Goal: Task Accomplishment & Management: Manage account settings

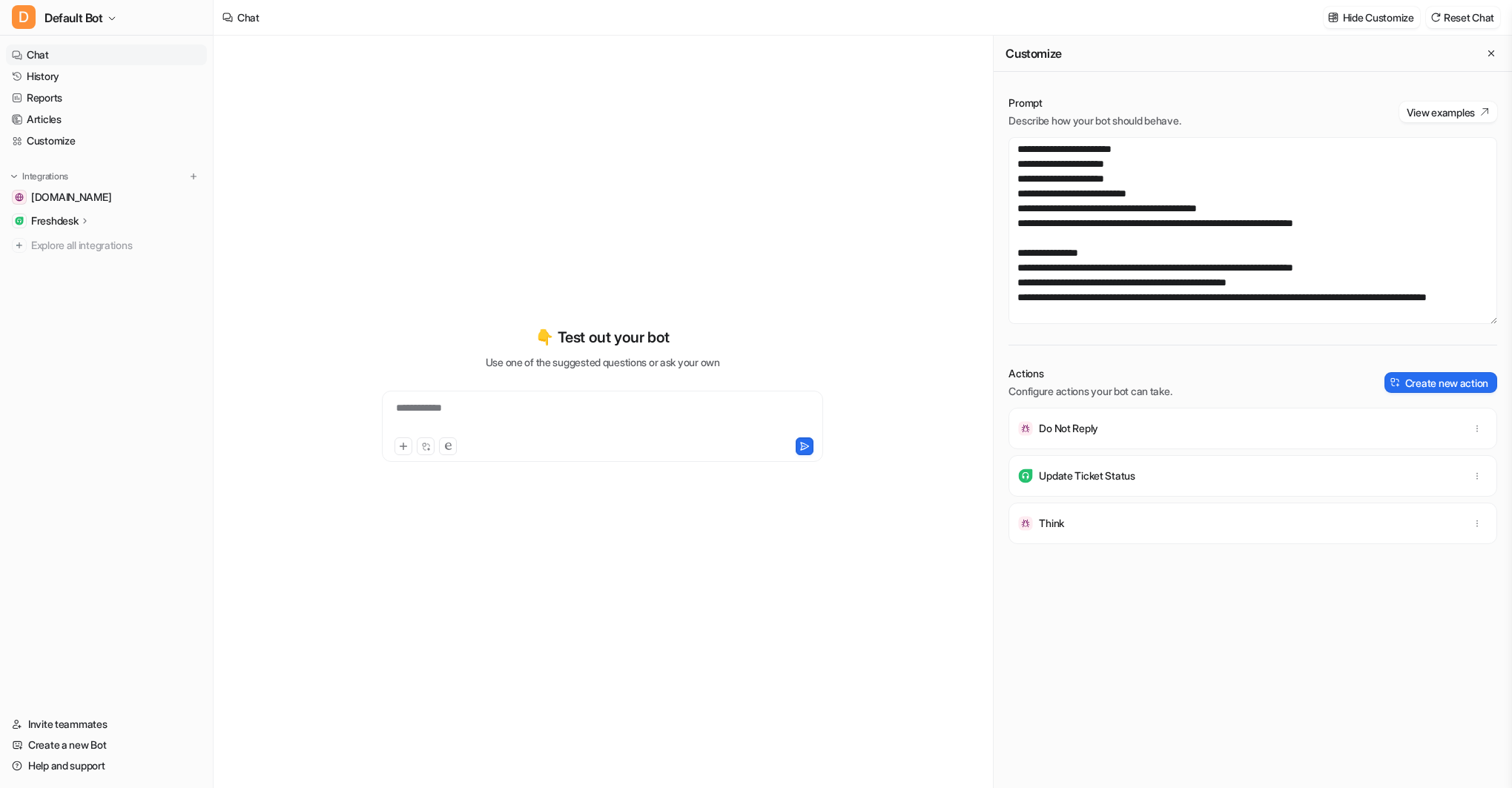
scroll to position [155, 0]
click at [107, 15] on button "D Default Bot" at bounding box center [107, 17] width 213 height 35
click at [89, 134] on link "Settings" at bounding box center [118, 137] width 204 height 25
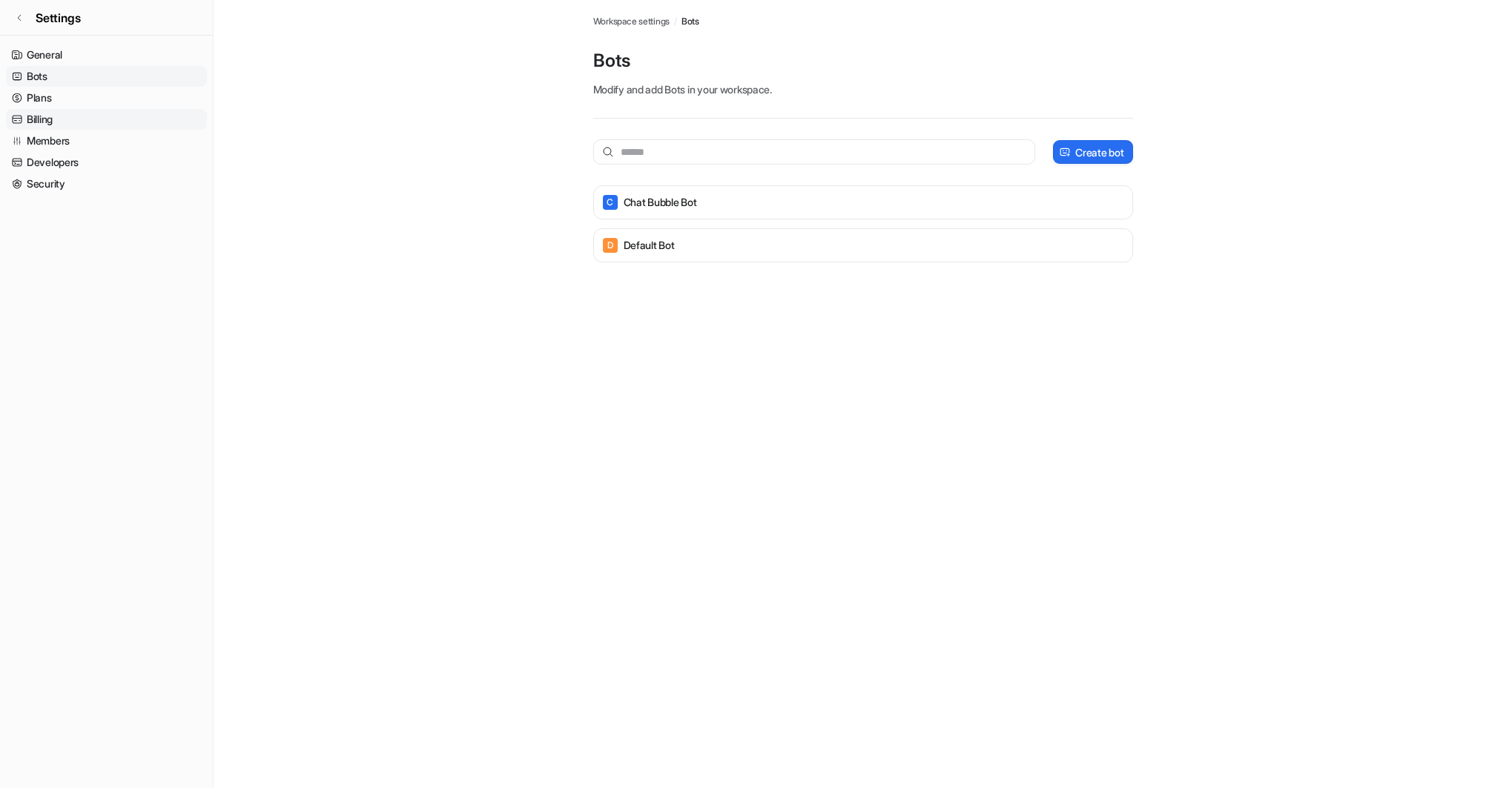
click at [42, 120] on link "Billing" at bounding box center [106, 120] width 201 height 21
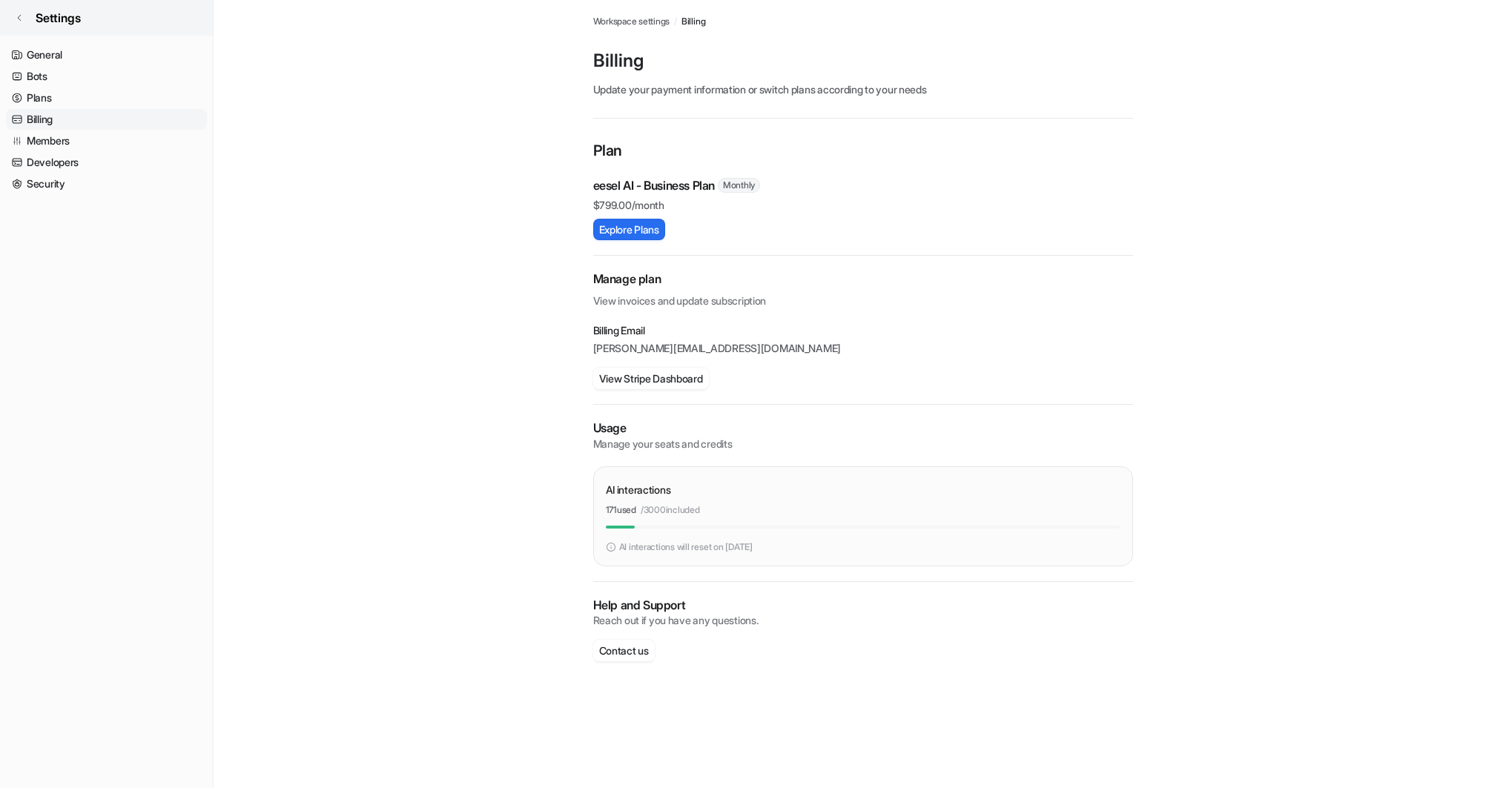
click at [68, 20] on span "Settings" at bounding box center [58, 17] width 46 height 18
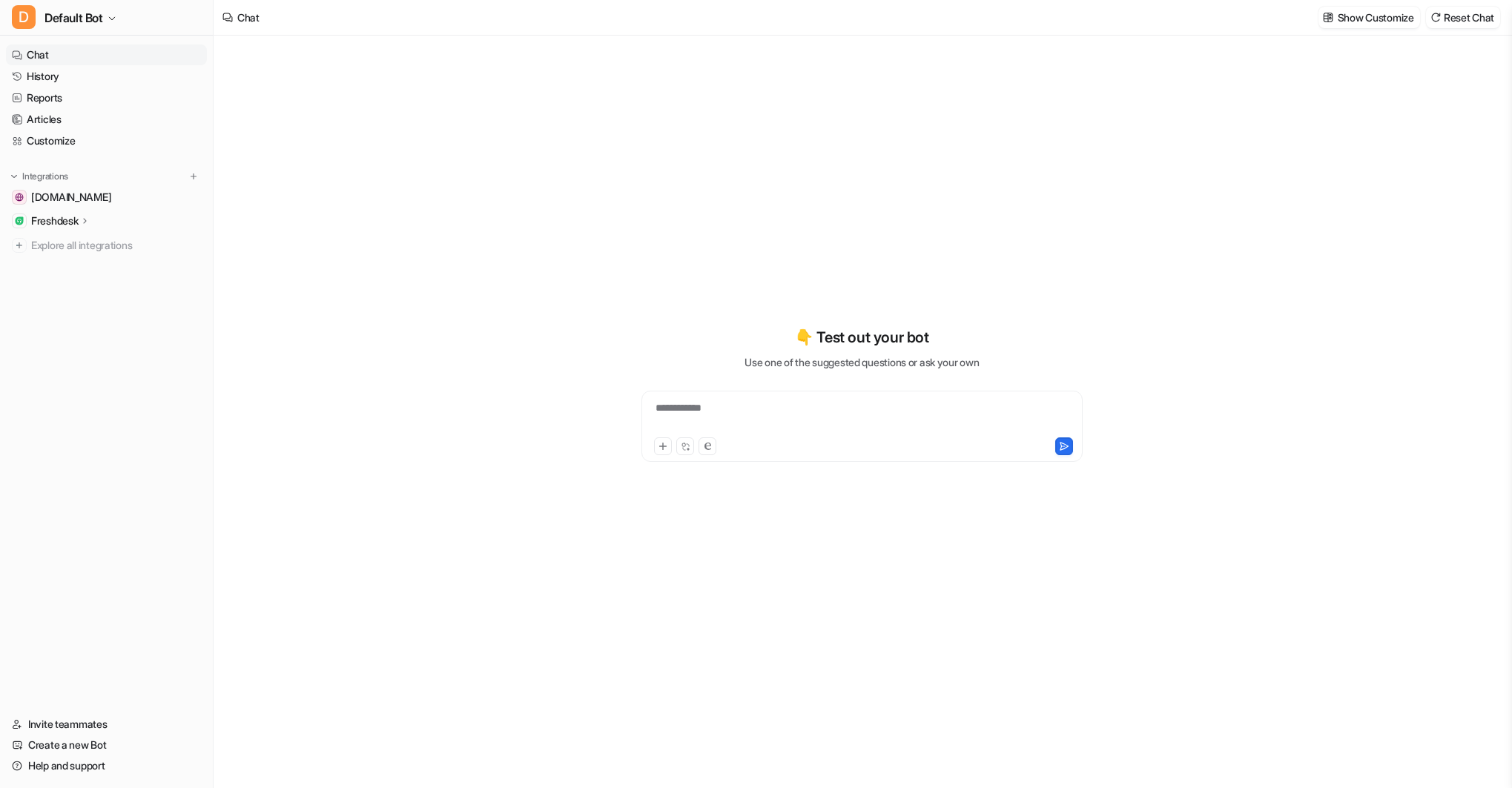
click at [59, 221] on p "Freshdesk" at bounding box center [54, 221] width 47 height 15
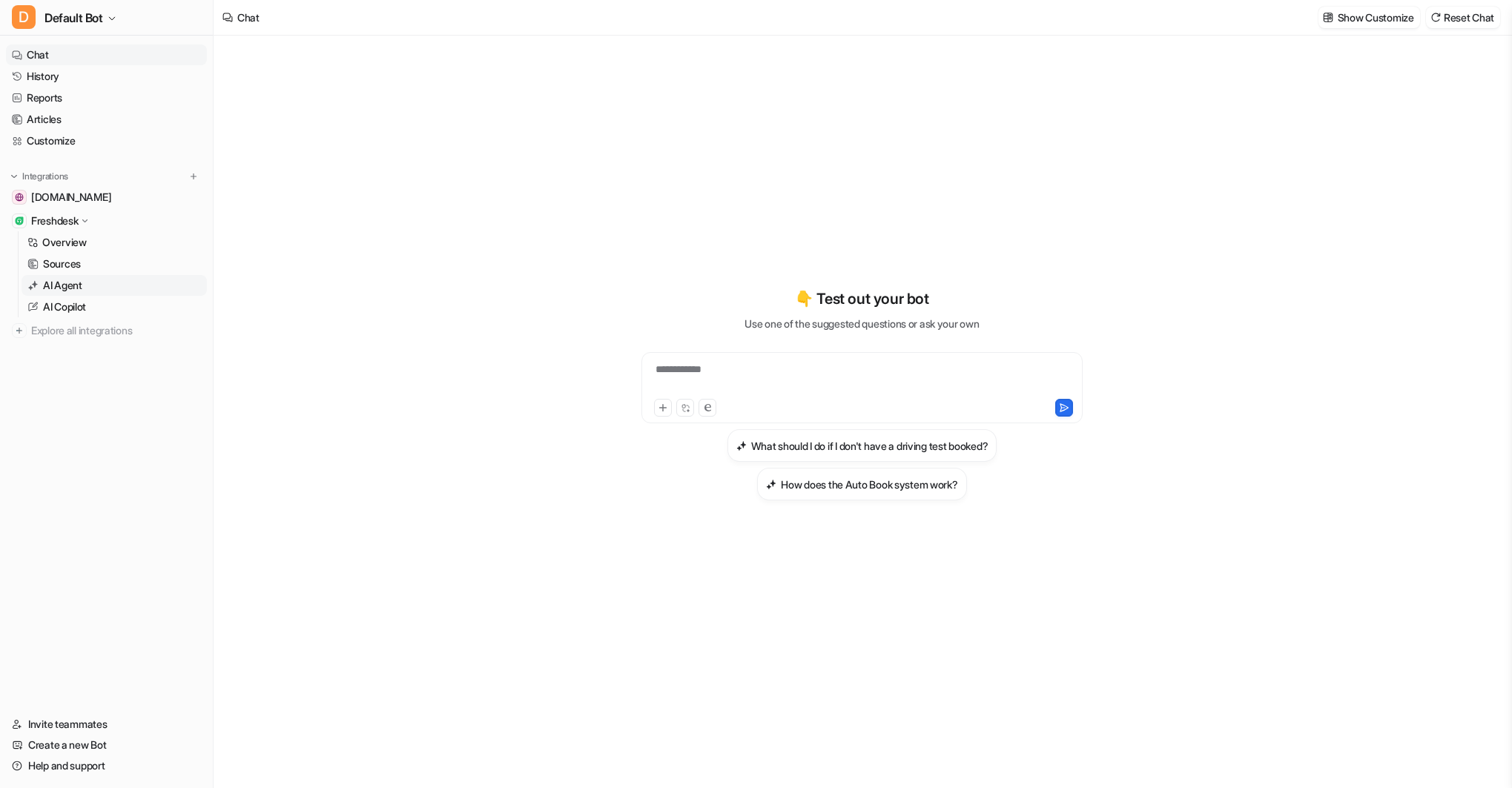
click at [79, 285] on p "AI Agent" at bounding box center [62, 285] width 39 height 15
